Goal: Task Accomplishment & Management: Use online tool/utility

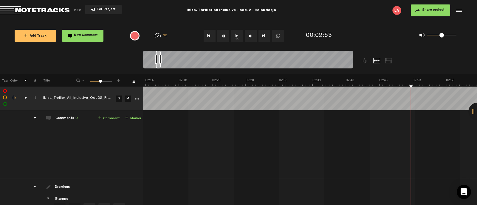
scroll to position [180, 0]
click at [58, 12] on span "Return to Project List" at bounding box center [41, 10] width 83 height 8
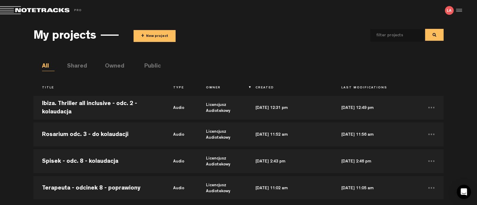
click at [29, 7] on span "Return to Project List" at bounding box center [41, 10] width 83 height 8
click at [161, 35] on button "+ New project" at bounding box center [154, 36] width 42 height 12
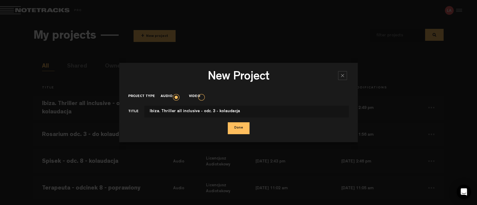
type input "Ibiza. Thriller all inclusive - odc. 3 - kolaudacja"
click at [237, 129] on button "Done" at bounding box center [239, 128] width 22 height 12
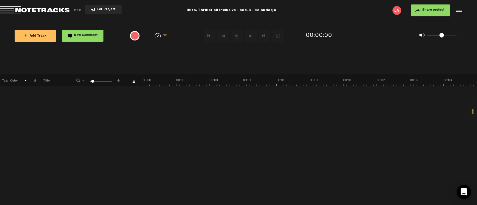
click at [46, 33] on button "+ Add Track" at bounding box center [35, 36] width 41 height 12
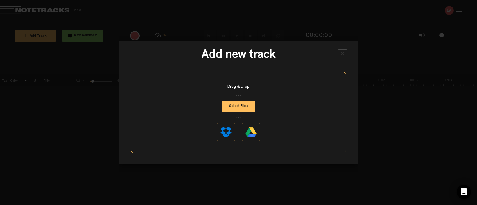
click at [242, 107] on button "Select Files" at bounding box center [238, 107] width 32 height 12
type input "C:\fakepath\Ibiza_Thriller_All_Inclusive_Odc03_Prev_v2.mp3"
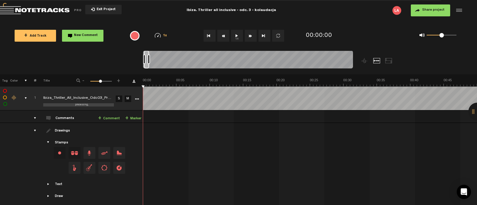
click at [234, 35] on button "1x" at bounding box center [237, 36] width 12 height 12
click at [232, 38] on button "1x" at bounding box center [237, 36] width 12 height 12
click at [34, 6] on md-toolbar "Exit Project [GEOGRAPHIC_DATA]. Thriller all inclusive - odc. 3 - kolaudacja Sh…" at bounding box center [238, 10] width 477 height 21
click at [38, 11] on span "Return to Project List" at bounding box center [41, 10] width 83 height 8
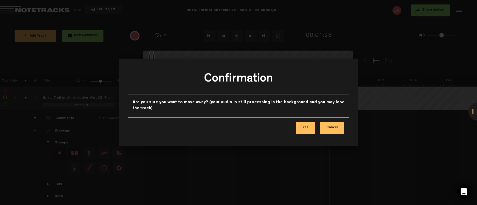
click at [332, 131] on button "Cancel" at bounding box center [332, 128] width 24 height 12
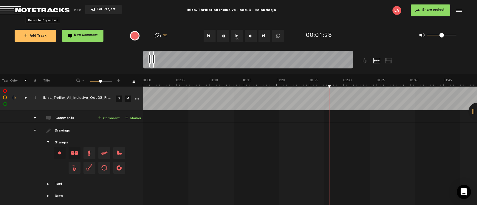
click at [435, 13] on button "Share project" at bounding box center [430, 10] width 39 height 12
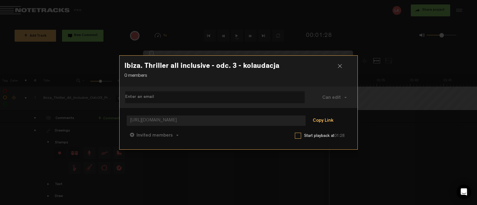
click at [317, 119] on button "Copy Link" at bounding box center [323, 121] width 32 height 12
click at [343, 66] on div at bounding box center [342, 68] width 9 height 9
